Goal: Find specific page/section: Find specific page/section

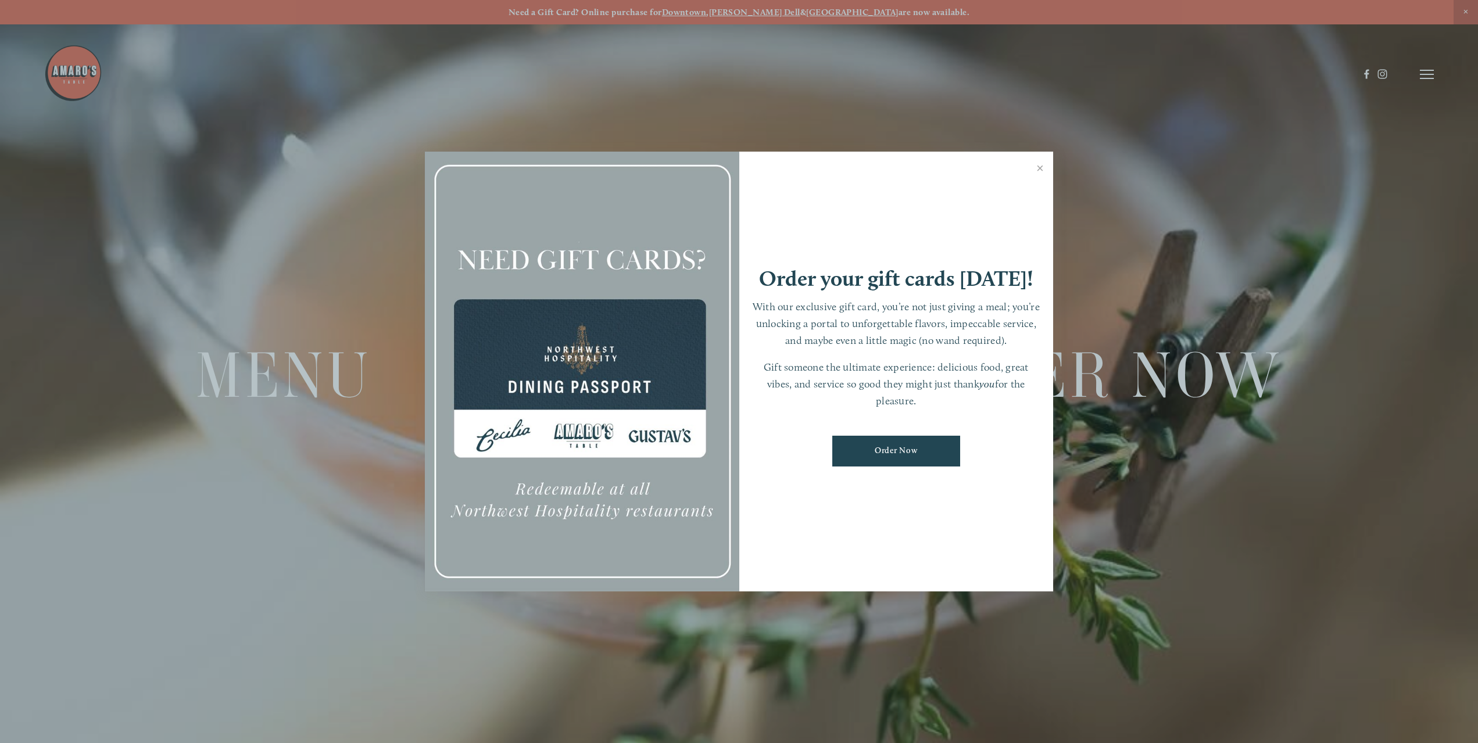
click at [1422, 66] on div at bounding box center [739, 371] width 1478 height 743
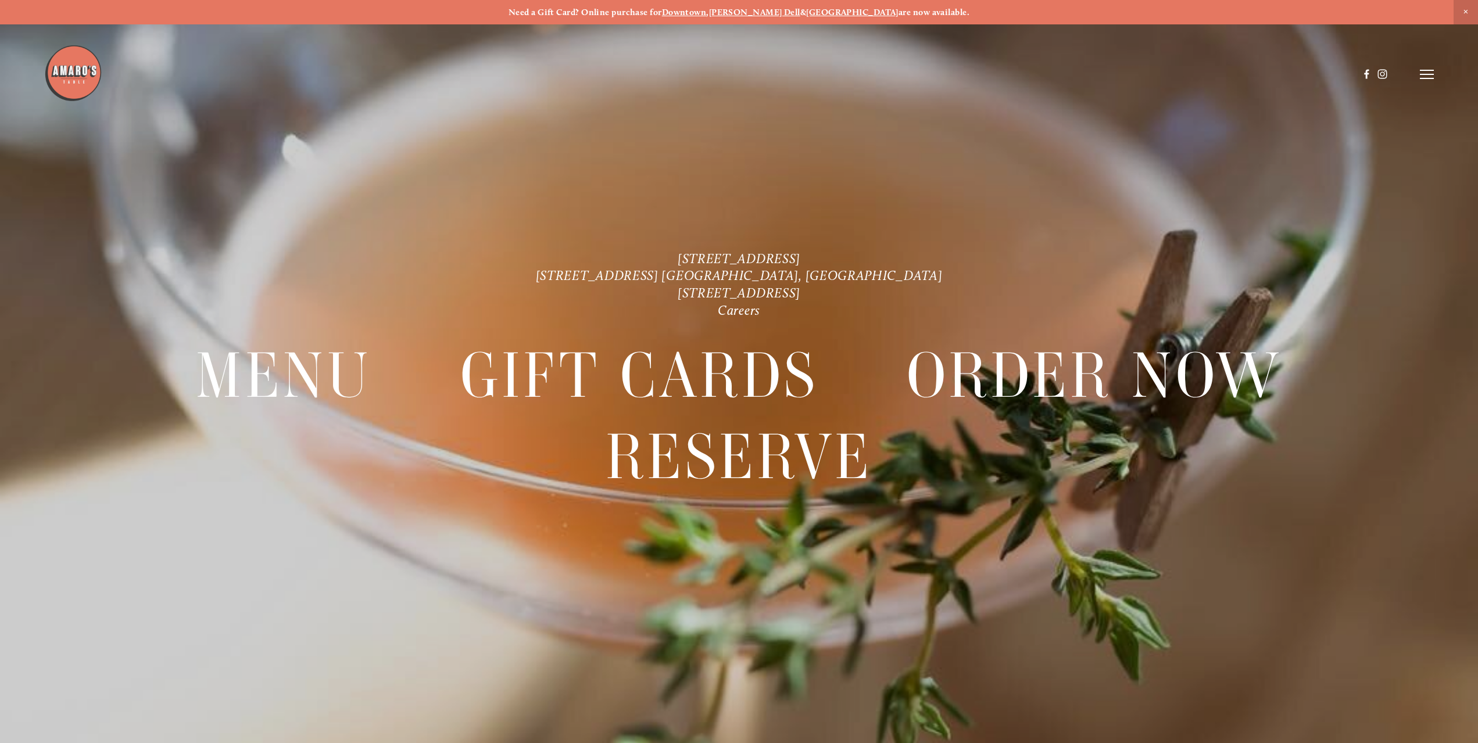
click at [1419, 69] on header "Menu Order Now Visit Gallery 0" at bounding box center [738, 74] width 1389 height 149
click at [1421, 71] on icon at bounding box center [1427, 74] width 14 height 10
click at [89, 76] on img at bounding box center [73, 73] width 58 height 58
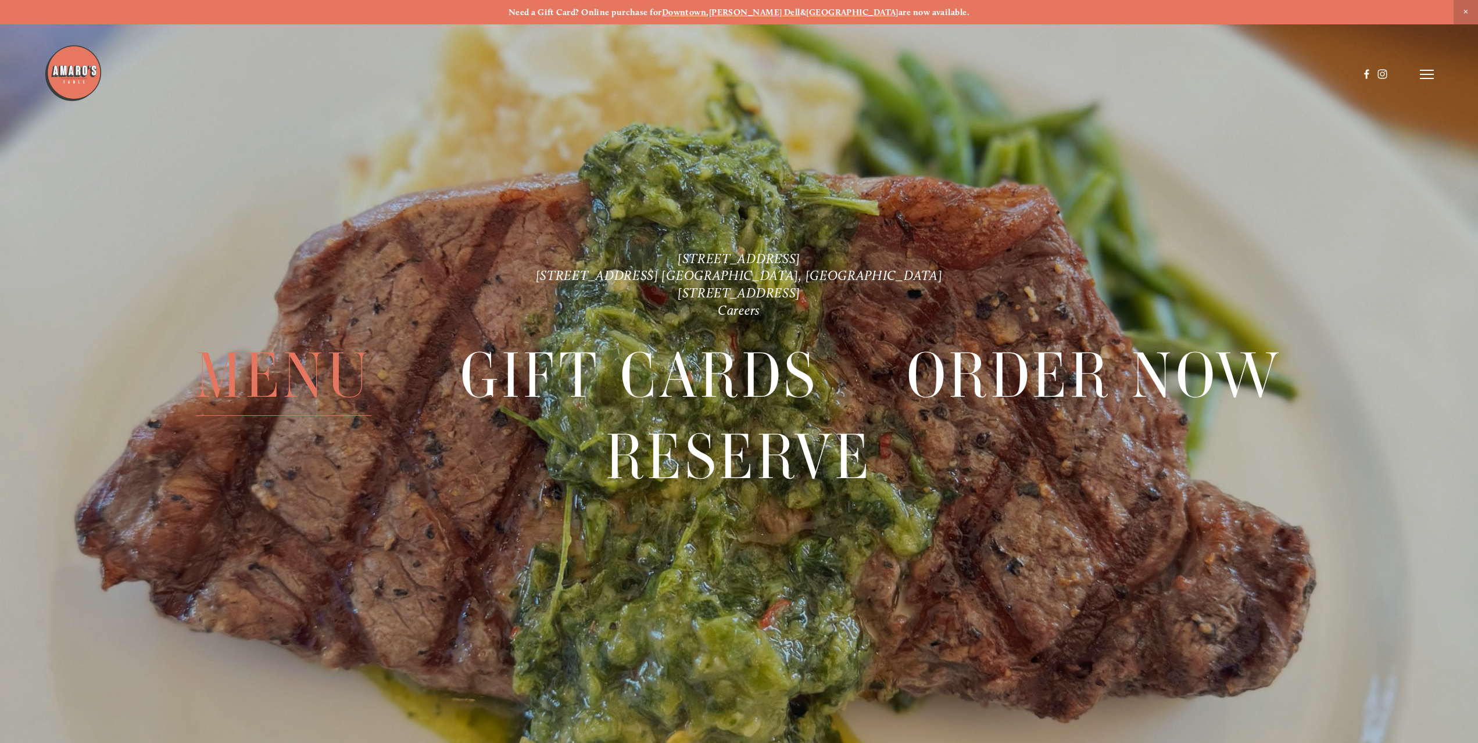
click at [361, 358] on span "Menu" at bounding box center [283, 375] width 175 height 81
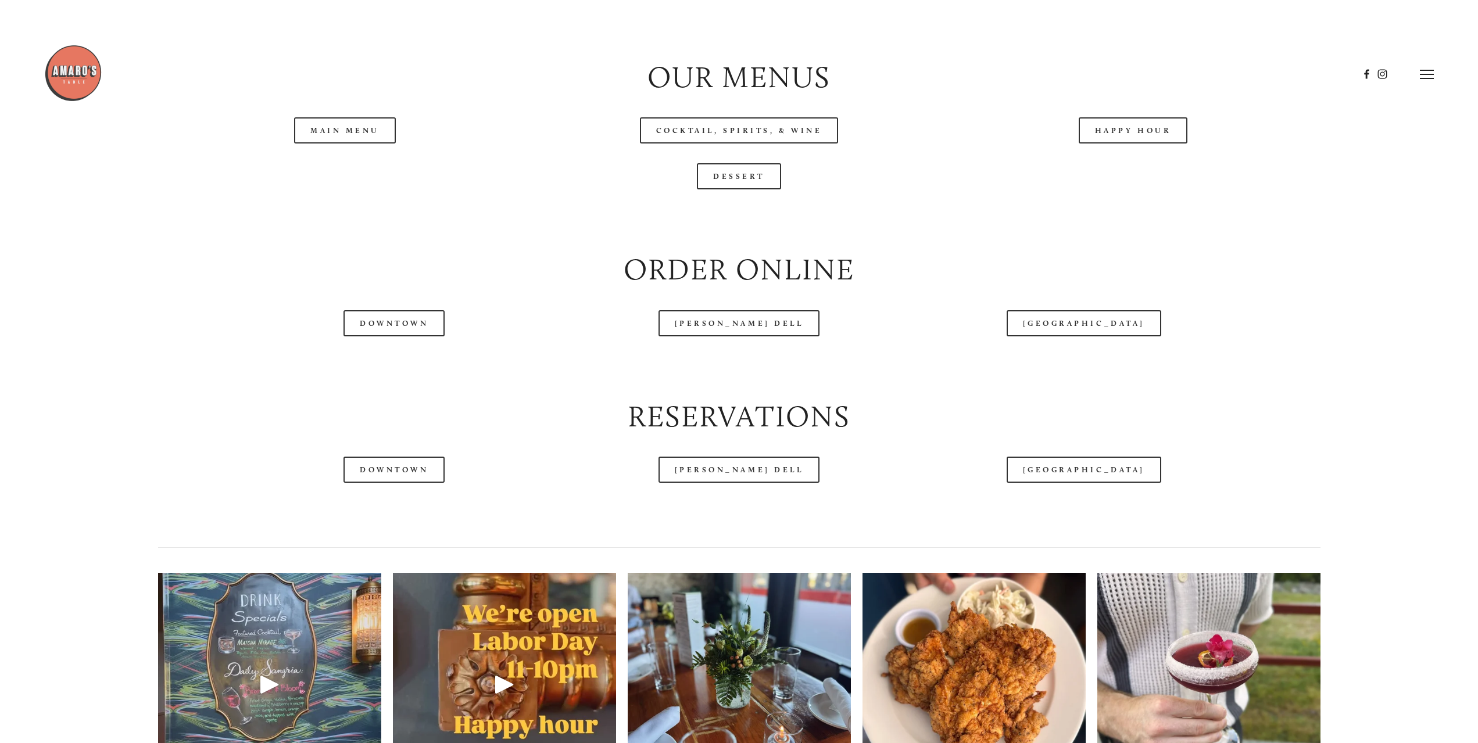
scroll to position [1511, 0]
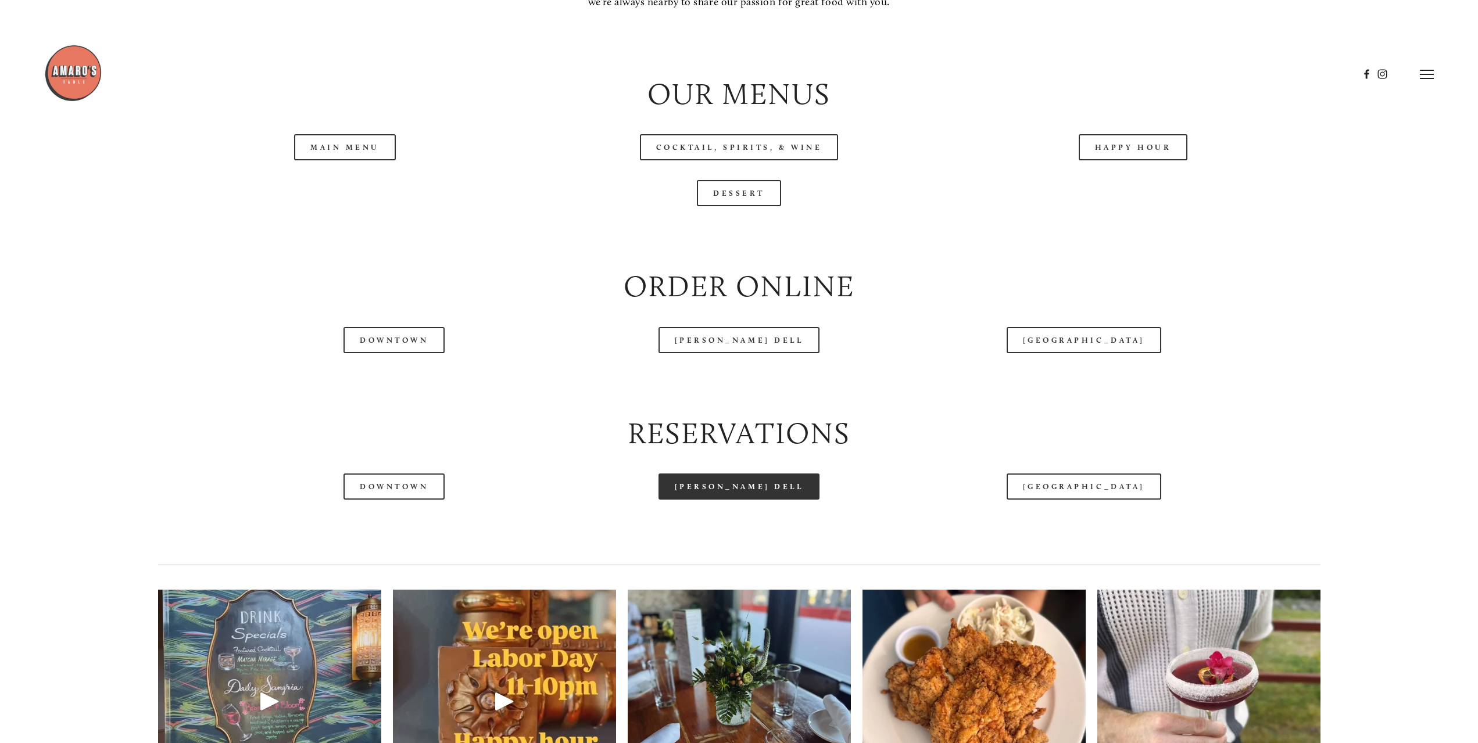
click at [768, 495] on link "[PERSON_NAME] Dell" at bounding box center [739, 487] width 162 height 26
click at [436, 353] on link "Downtown" at bounding box center [393, 340] width 101 height 26
